Goal: Information Seeking & Learning: Check status

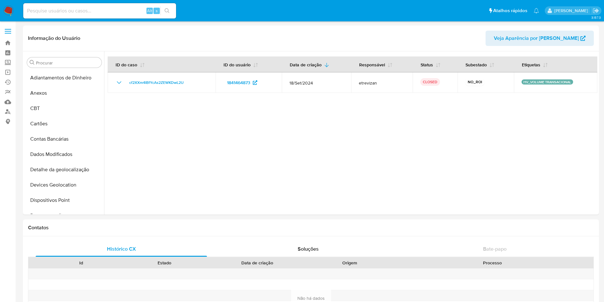
select select "10"
drag, startPoint x: 0, startPoint y: 0, endPoint x: 76, endPoint y: 11, distance: 77.0
click at [76, 11] on input at bounding box center [99, 11] width 153 height 8
type input "shop_magno"
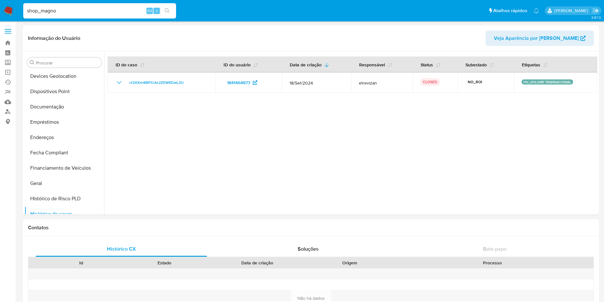
click at [107, 12] on input "shop_magno" at bounding box center [99, 11] width 153 height 8
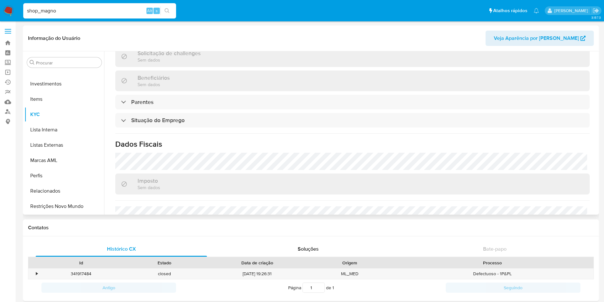
scroll to position [271, 0]
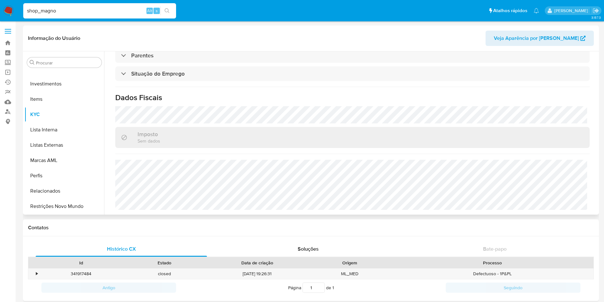
select select "10"
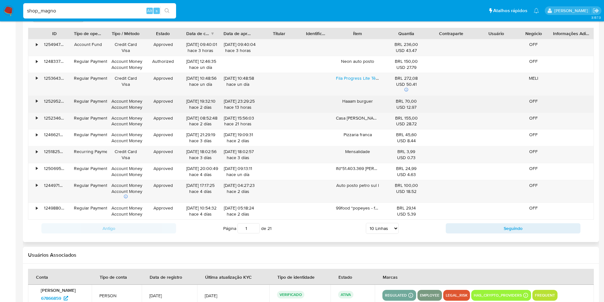
scroll to position [604, 0]
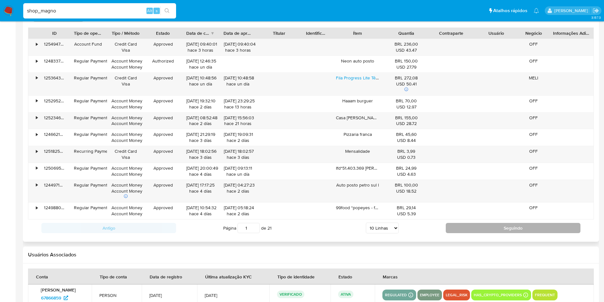
click at [478, 223] on button "Seguindo" at bounding box center [513, 228] width 135 height 10
type input "2"
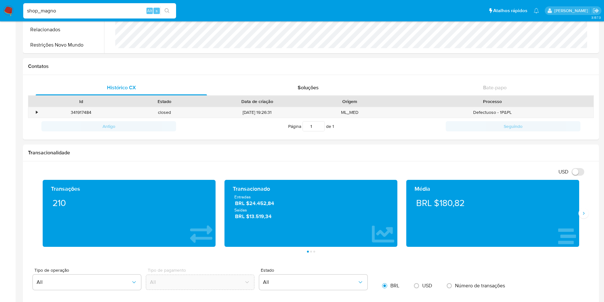
scroll to position [0, 0]
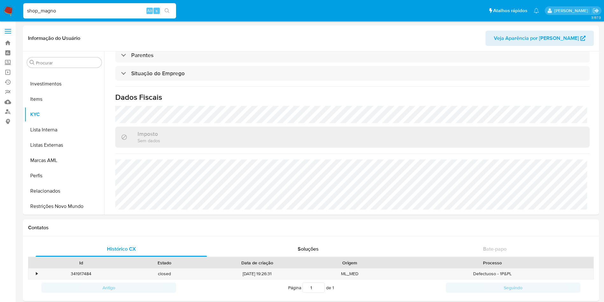
click at [113, 18] on div "shop_magno Alt s" at bounding box center [99, 11] width 153 height 18
click at [108, 12] on input "shop_magno" at bounding box center [99, 11] width 153 height 8
type input "carsilday@gmail.com"
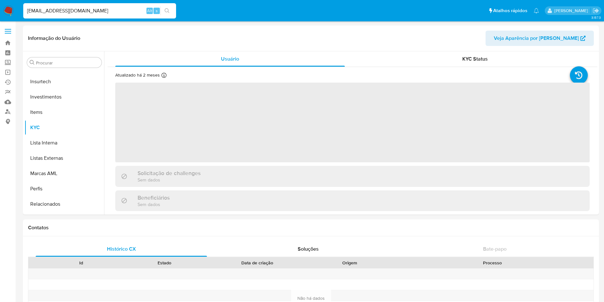
scroll to position [300, 0]
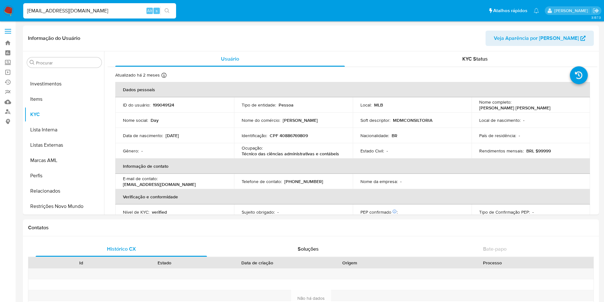
select select "10"
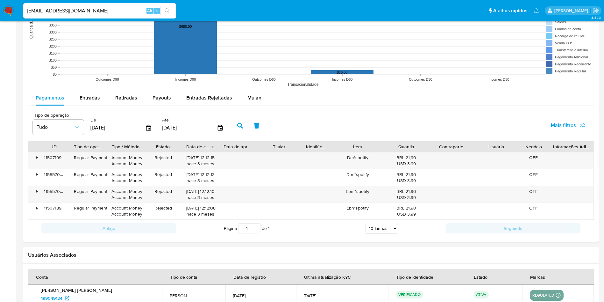
scroll to position [535, 0]
click at [92, 90] on div "Entradas" at bounding box center [90, 96] width 20 height 15
select select "10"
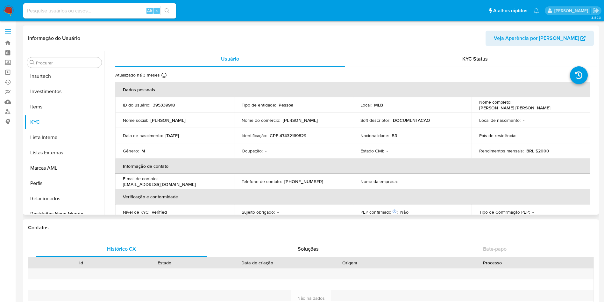
scroll to position [300, 0]
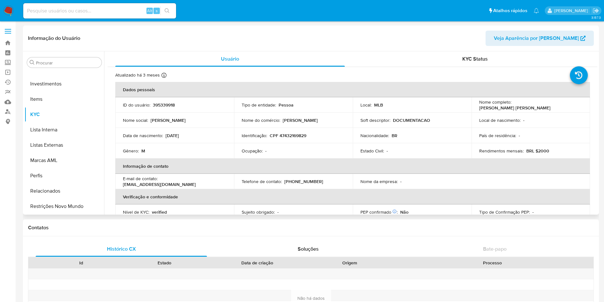
select select "10"
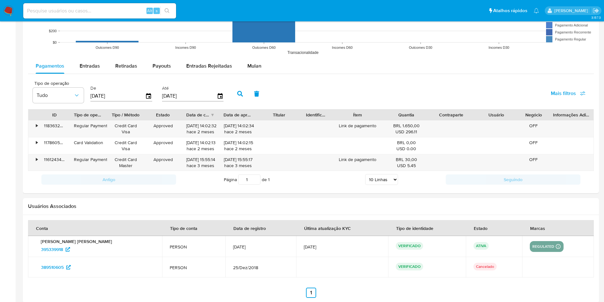
scroll to position [576, 0]
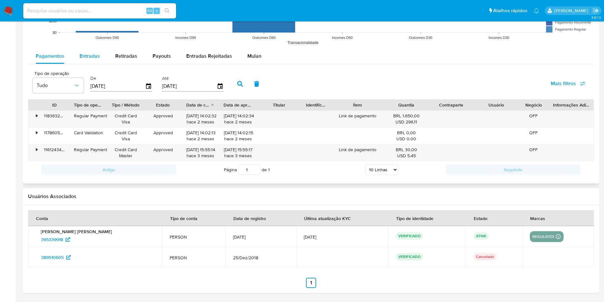
click at [94, 52] on span "Entradas" at bounding box center [90, 55] width 20 height 7
select select "10"
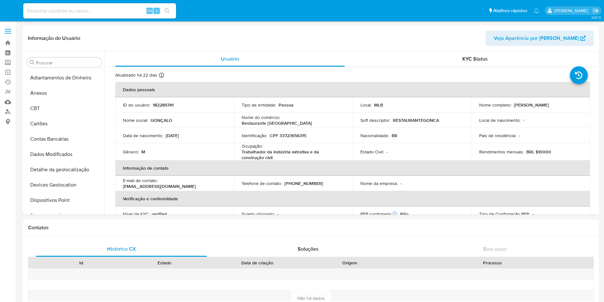
select select "10"
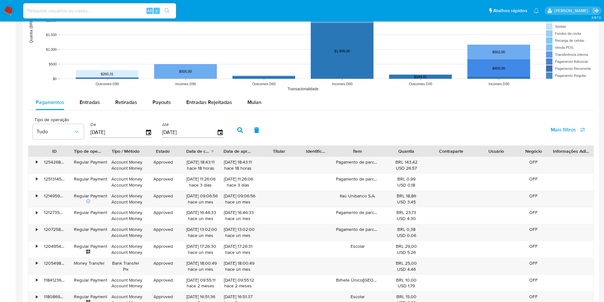
scroll to position [530, 0]
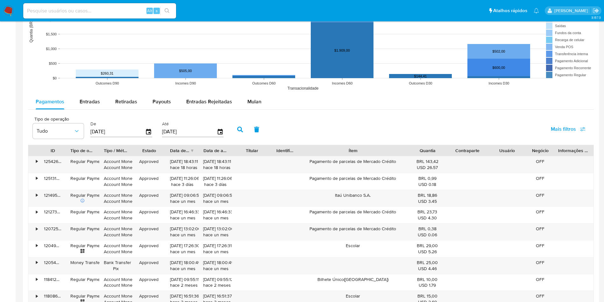
drag, startPoint x: 389, startPoint y: 154, endPoint x: 450, endPoint y: 149, distance: 60.4
click at [450, 149] on div "ID Tipo de operação Tipo / Método Estado Data de criação Data de aprovação Titu…" at bounding box center [311, 150] width 566 height 11
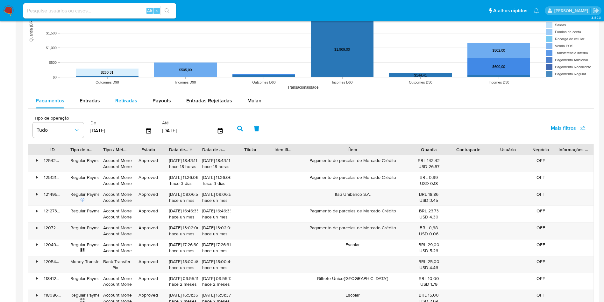
scroll to position [529, 0]
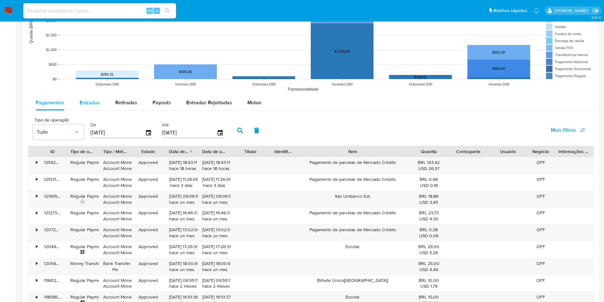
click at [103, 97] on button "Entradas" at bounding box center [90, 102] width 36 height 15
select select "10"
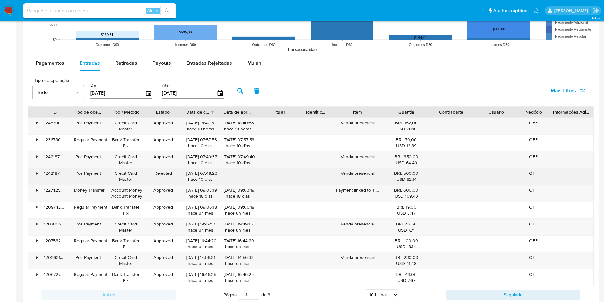
scroll to position [569, 0]
